Goal: Task Accomplishment & Management: Manage account settings

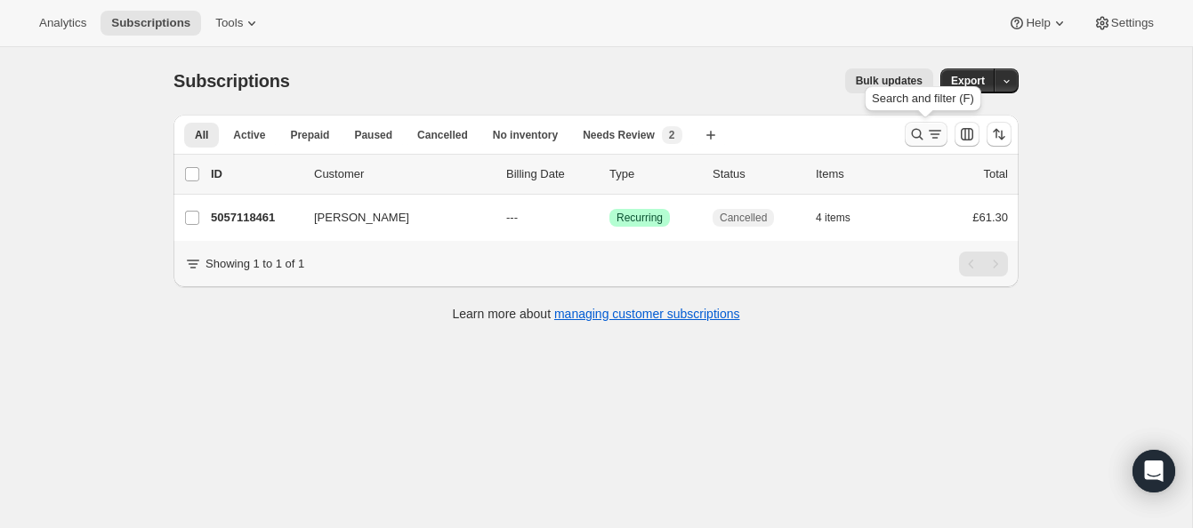
click at [915, 129] on icon "Search and filter results" at bounding box center [917, 134] width 18 height 18
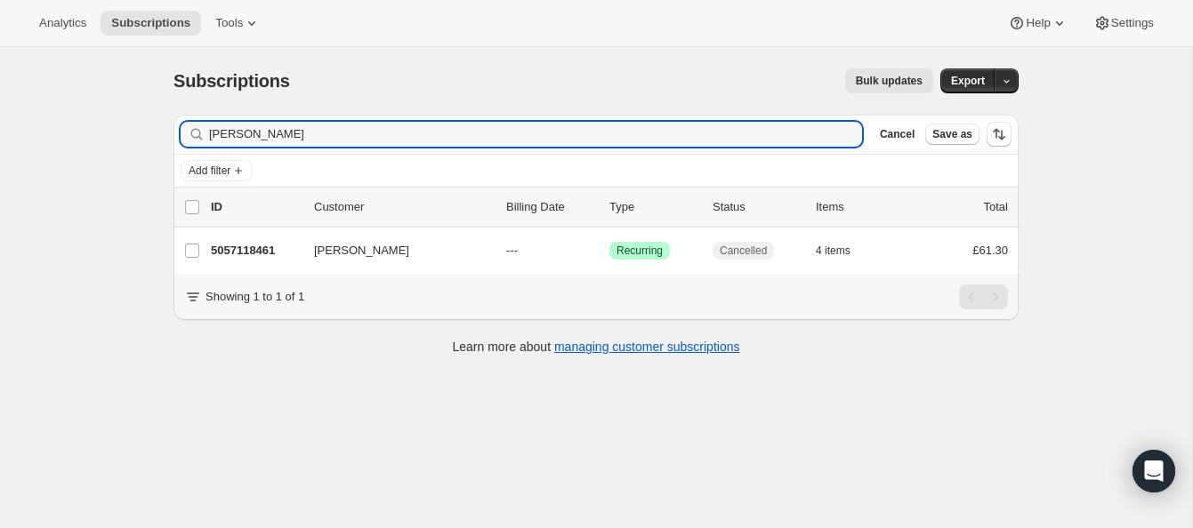
drag, startPoint x: 299, startPoint y: 141, endPoint x: 173, endPoint y: 116, distance: 128.0
click at [173, 116] on div "Filter subscribers Karen Corbett Clear Cancel Save as" at bounding box center [595, 134] width 845 height 39
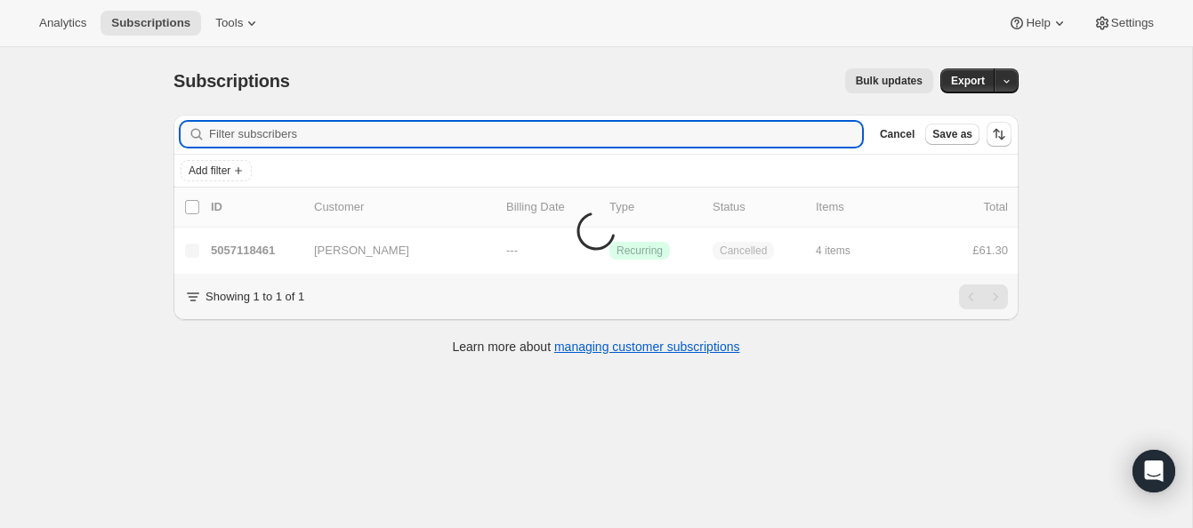
scroll to position [20, 0]
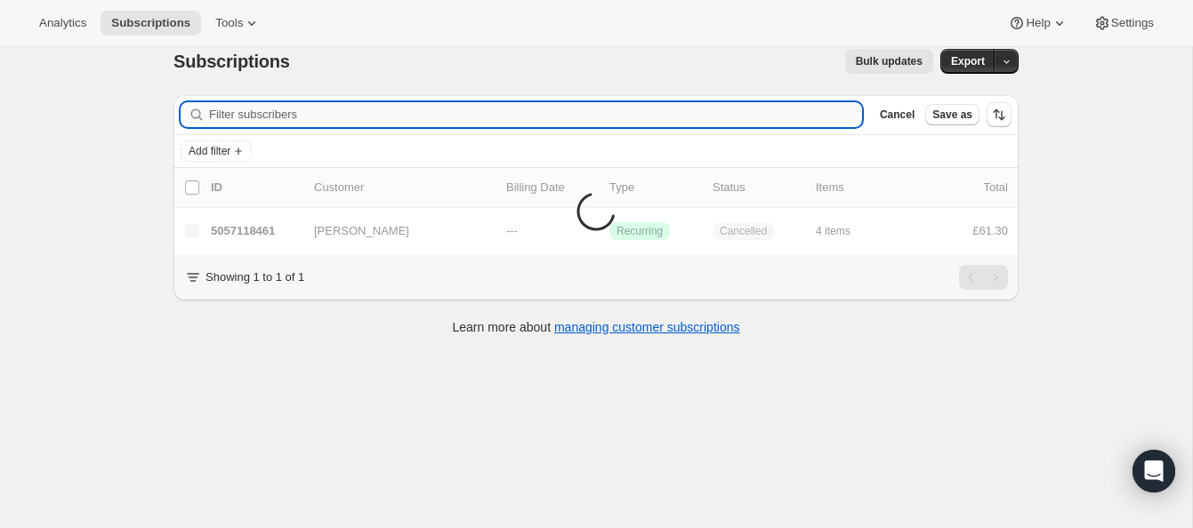
click at [267, 113] on input "Filter subscribers" at bounding box center [535, 114] width 653 height 25
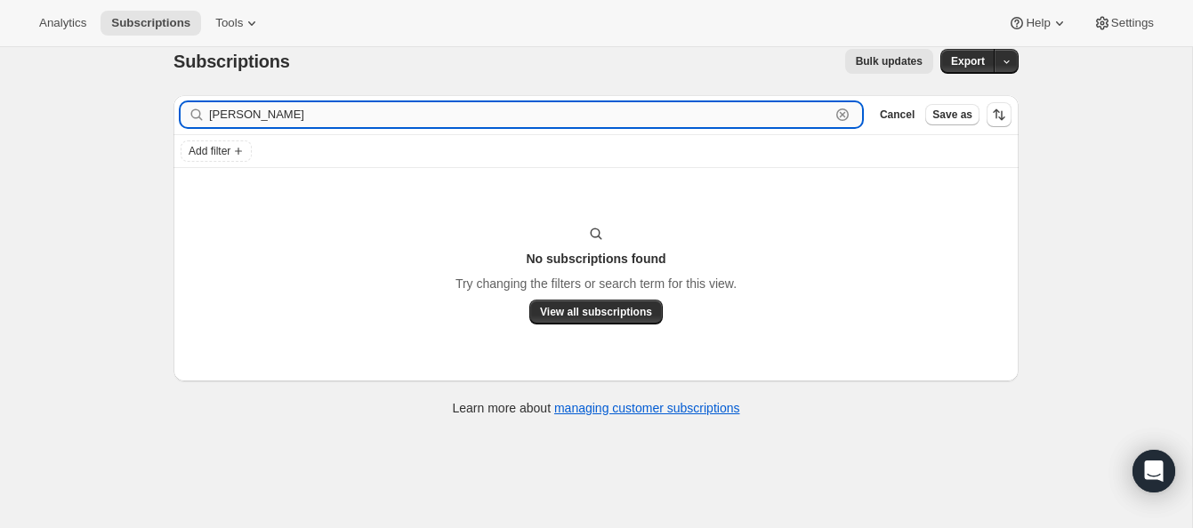
drag, startPoint x: 254, startPoint y: 114, endPoint x: 309, endPoint y: 115, distance: 54.3
click at [309, 115] on input "Tamsin Sewell" at bounding box center [519, 114] width 621 height 25
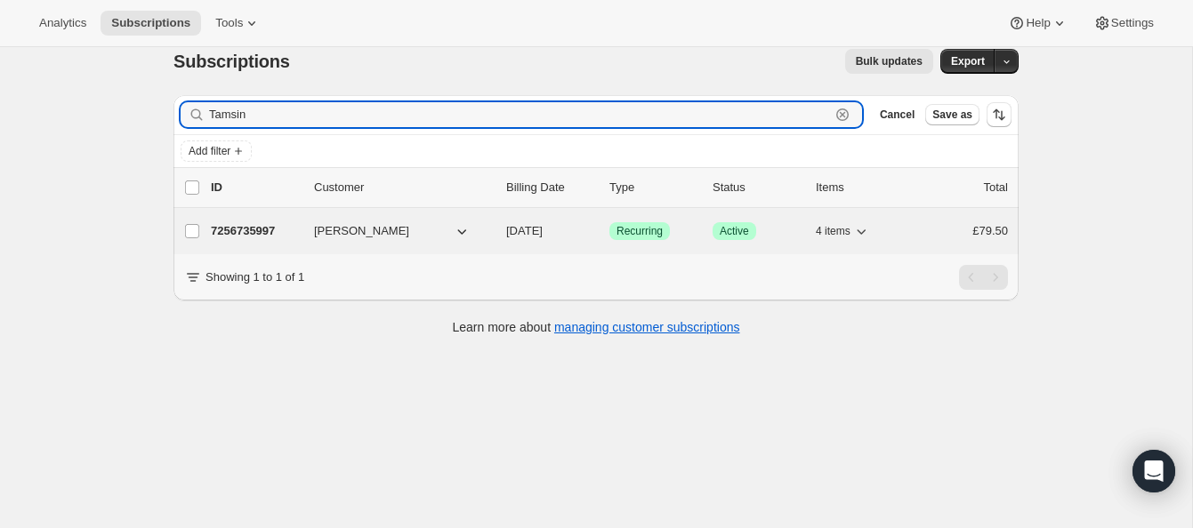
type input "Tamsin"
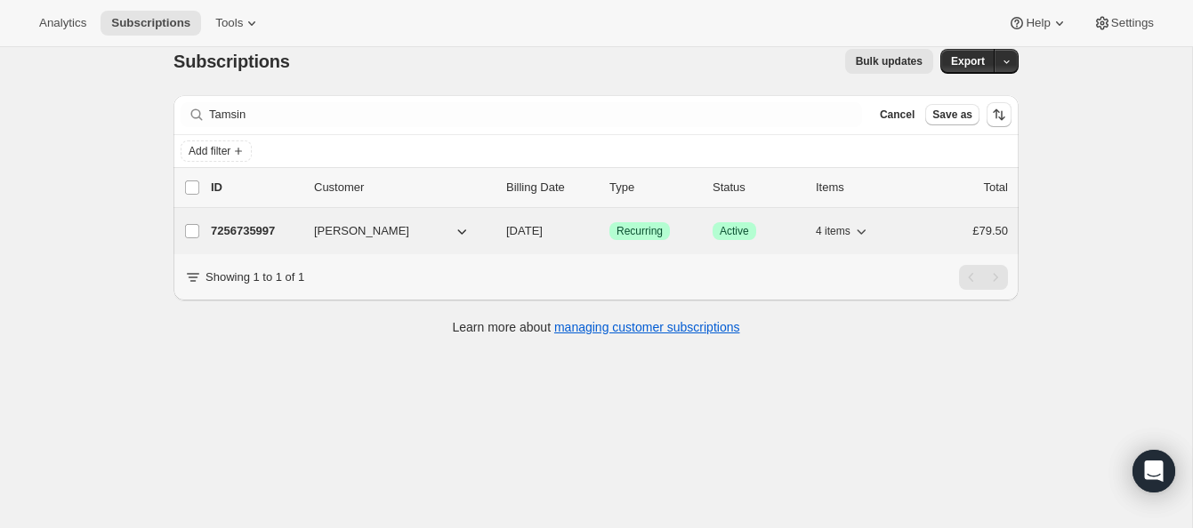
click at [270, 227] on p "7256735997" at bounding box center [255, 231] width 89 height 18
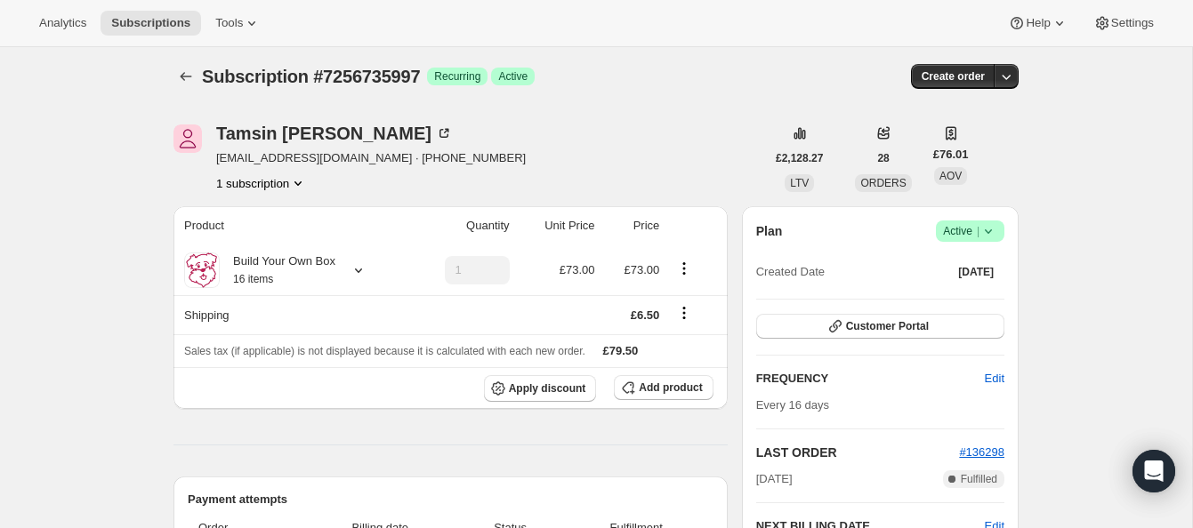
click at [956, 222] on span "Active |" at bounding box center [970, 231] width 54 height 18
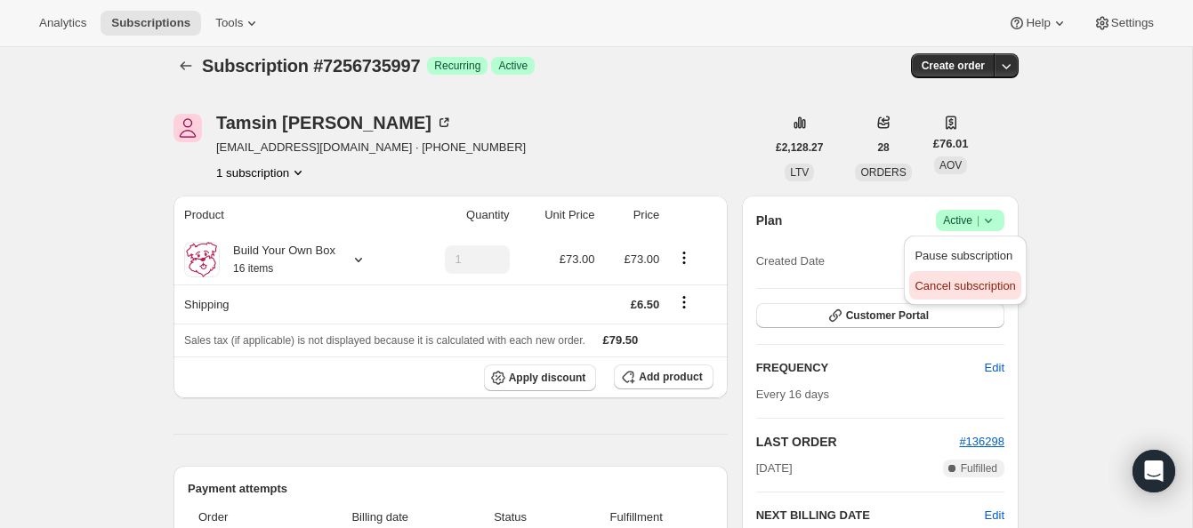
scroll to position [16, 0]
click at [955, 285] on span "Cancel subscription" at bounding box center [964, 284] width 101 height 13
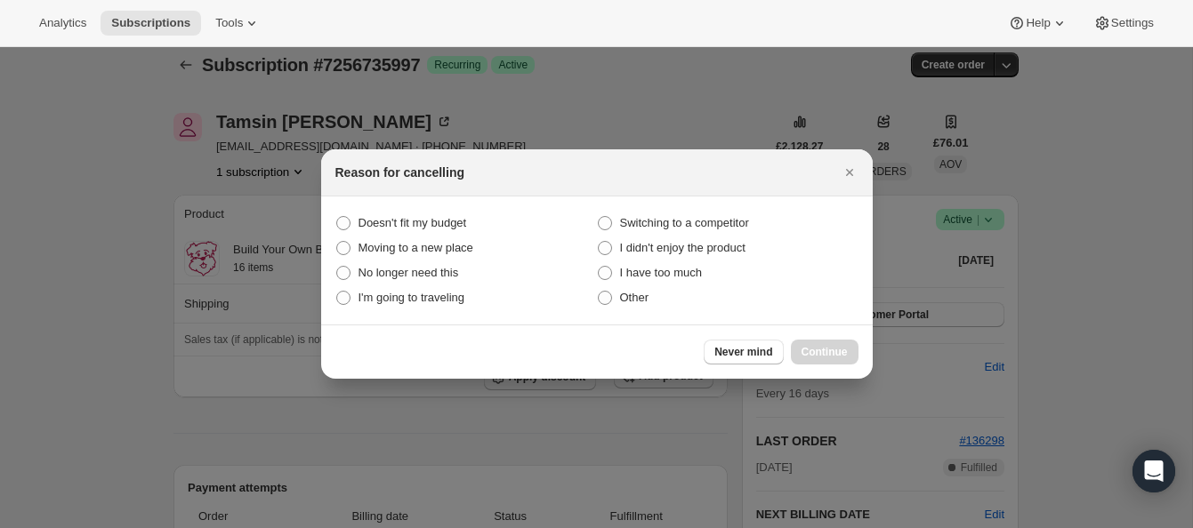
scroll to position [0, 0]
click at [608, 303] on span ":rcc:" at bounding box center [605, 298] width 14 height 14
click at [599, 292] on input "Other" at bounding box center [598, 291] width 1 height 1
radio input "true"
click at [841, 344] on button "Continue" at bounding box center [825, 352] width 68 height 25
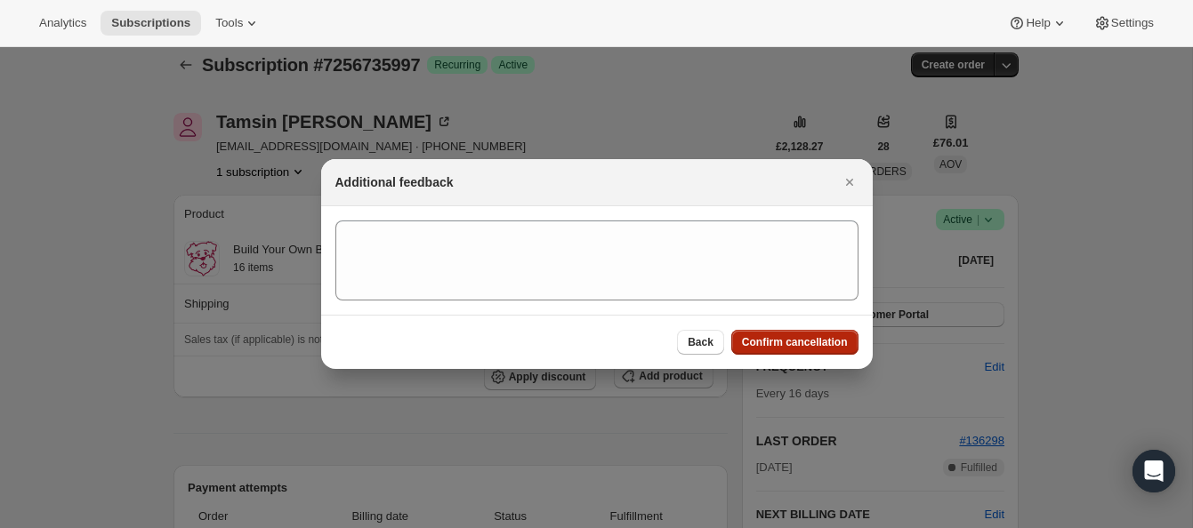
click at [840, 336] on span "Confirm cancellation" at bounding box center [795, 342] width 106 height 14
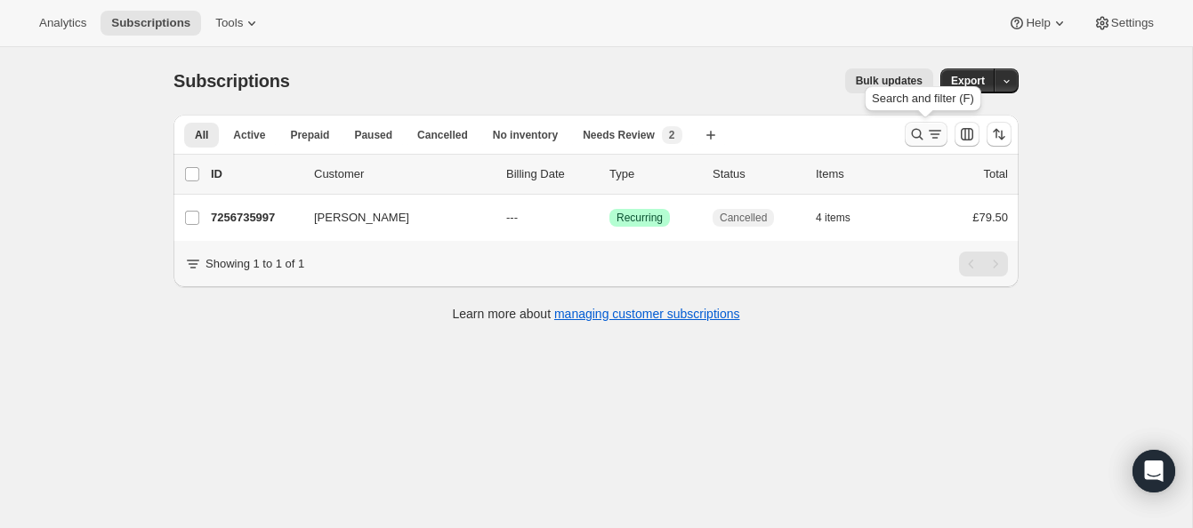
click at [913, 130] on icon "Search and filter results" at bounding box center [918, 135] width 12 height 12
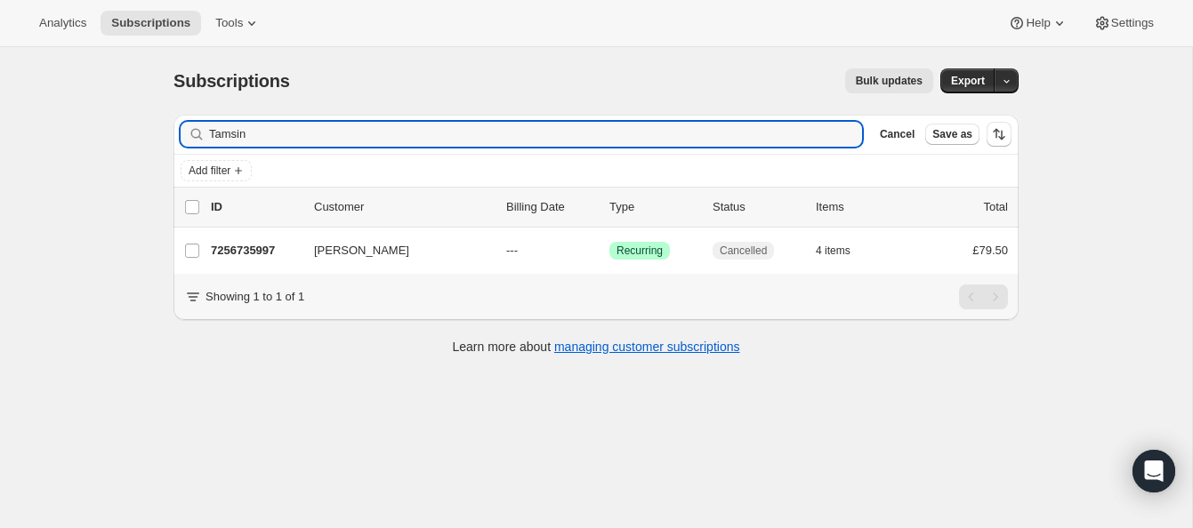
drag, startPoint x: 254, startPoint y: 135, endPoint x: 175, endPoint y: 122, distance: 79.4
click at [175, 122] on div "Filter subscribers Tamsin Clear Cancel Save as" at bounding box center [595, 134] width 845 height 39
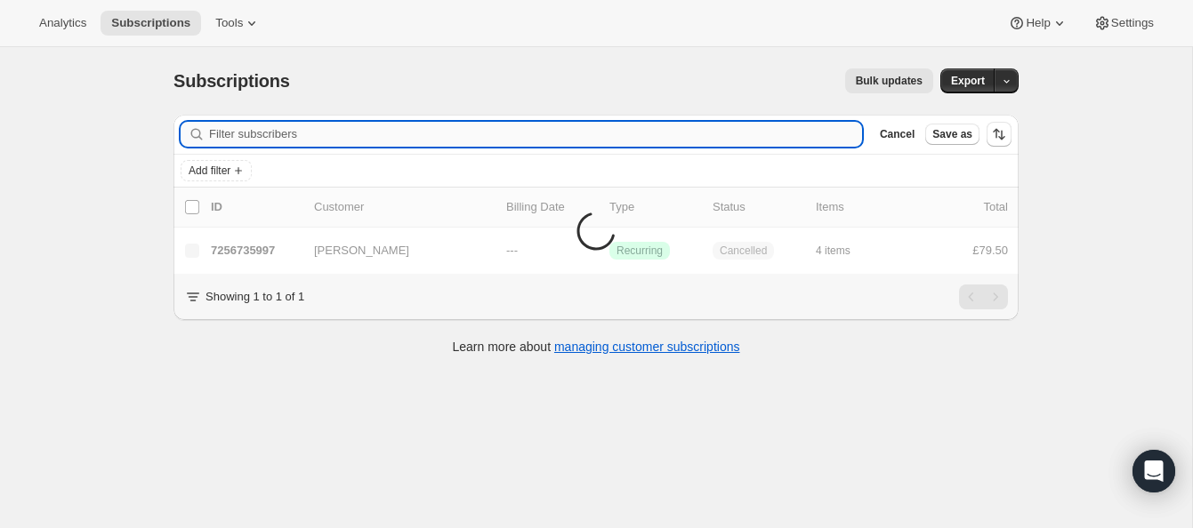
click at [229, 136] on input "Filter subscribers" at bounding box center [535, 134] width 653 height 25
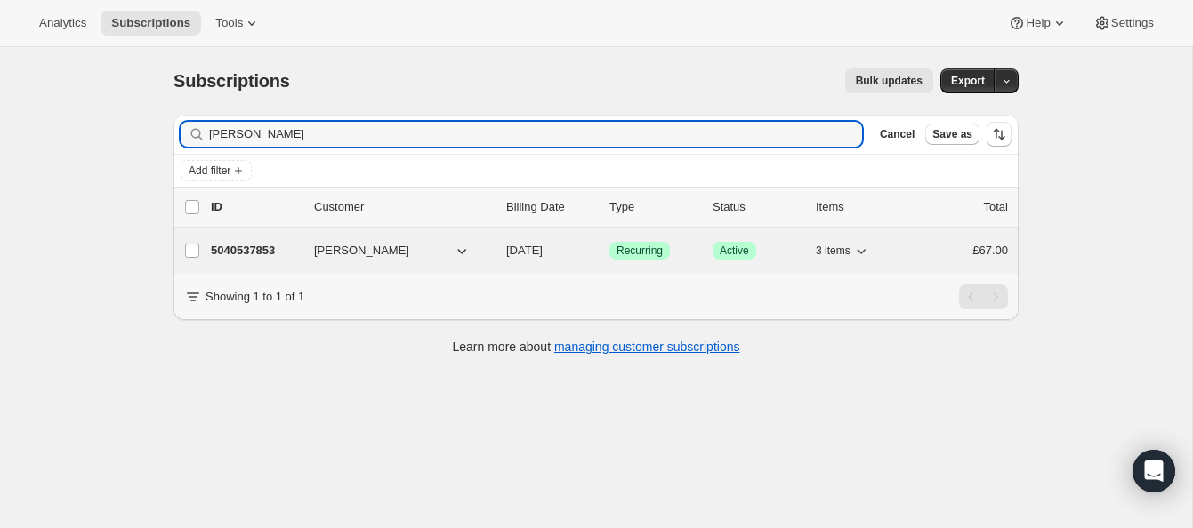
type input "[PERSON_NAME]"
click at [255, 242] on p "5040537853" at bounding box center [255, 251] width 89 height 18
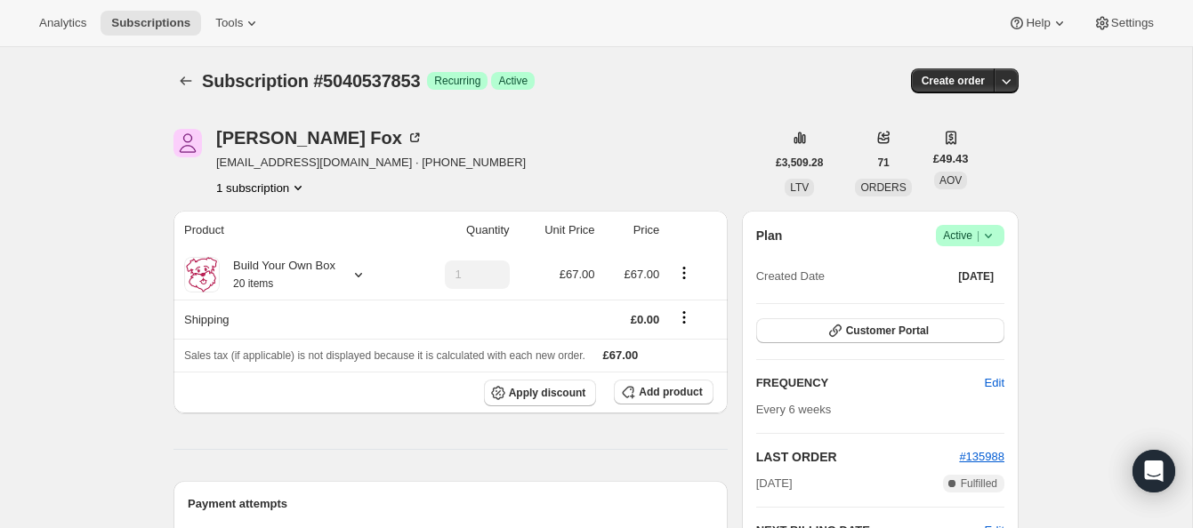
click at [959, 232] on span "Active |" at bounding box center [970, 236] width 54 height 18
click at [951, 302] on span "Cancel subscription" at bounding box center [964, 300] width 101 height 13
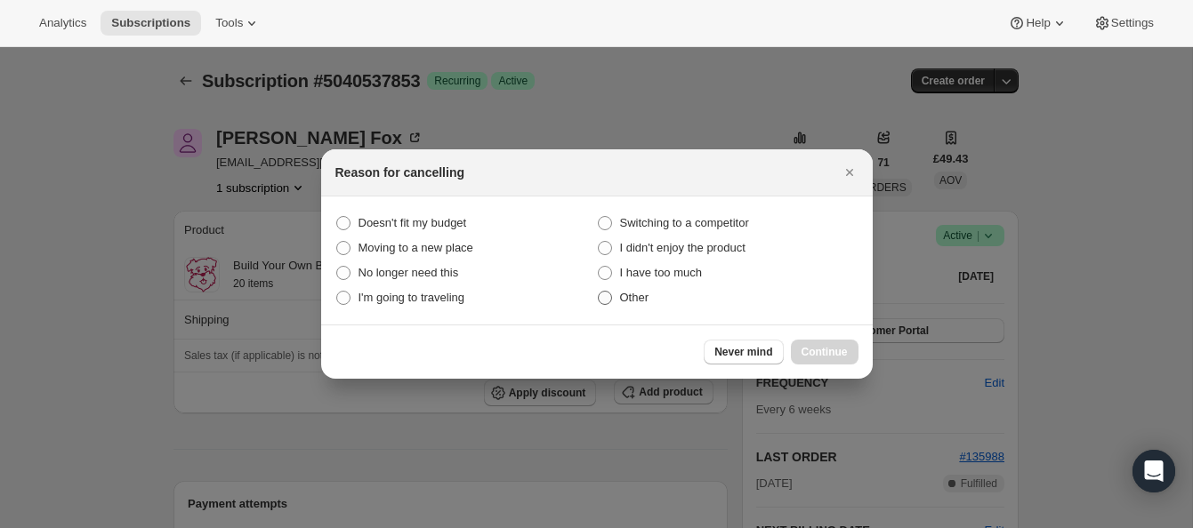
click at [608, 297] on span ":rbv:" at bounding box center [605, 298] width 14 height 14
click at [599, 292] on input "Other" at bounding box center [598, 291] width 1 height 1
radio input "true"
click at [835, 346] on span "Continue" at bounding box center [824, 352] width 46 height 14
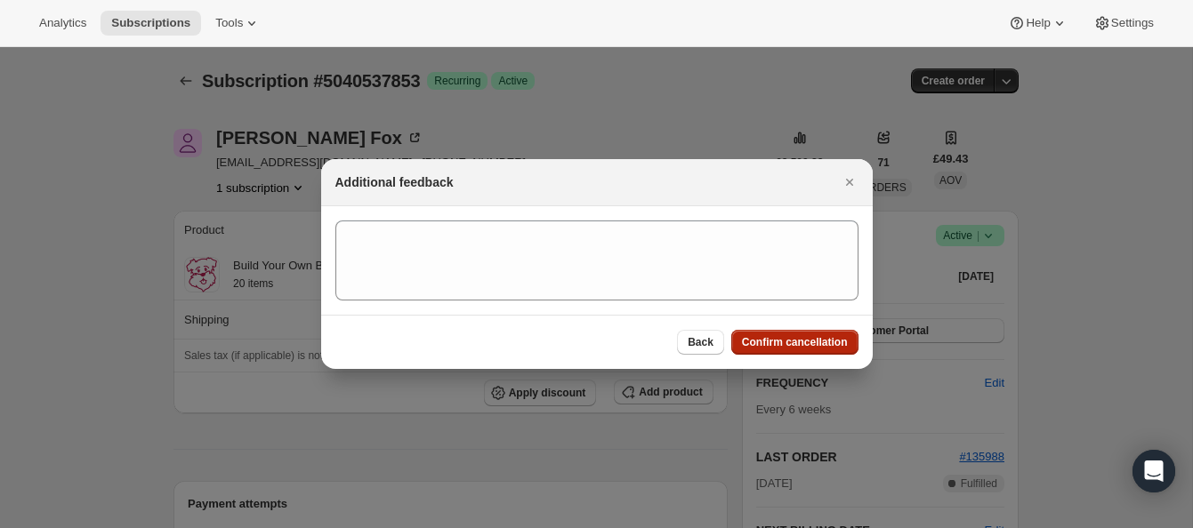
click at [832, 334] on button "Confirm cancellation" at bounding box center [794, 342] width 127 height 25
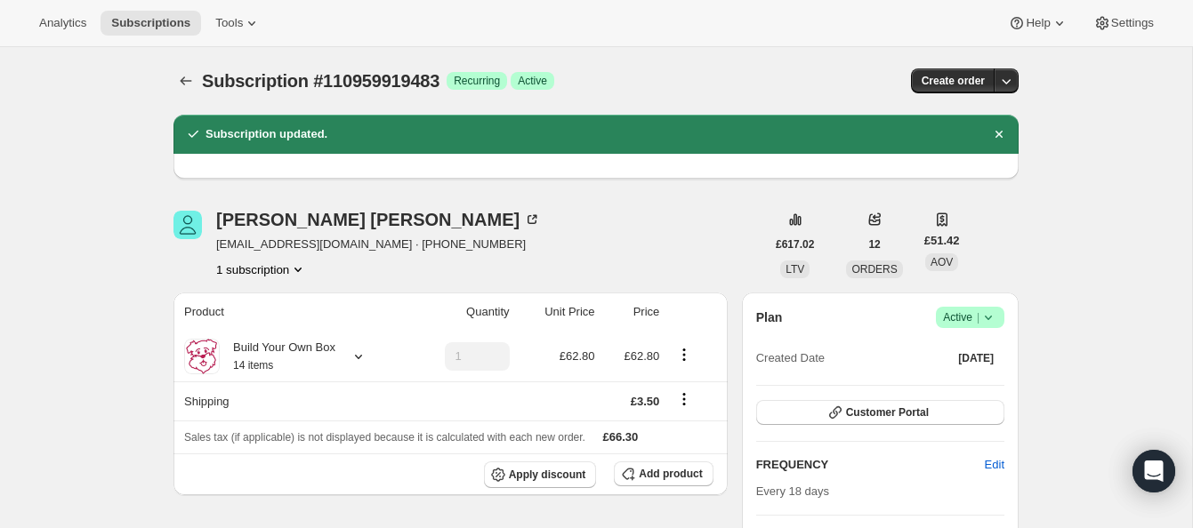
scroll to position [695, 0]
